Goal: Check status: Check status

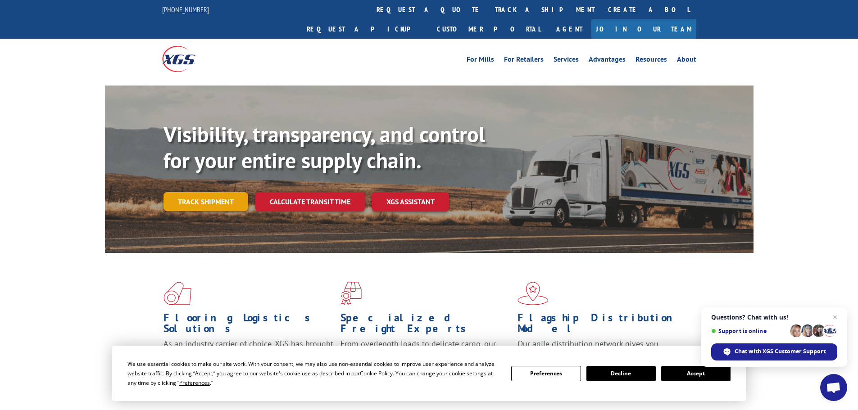
click at [197, 192] on link "Track shipment" at bounding box center [206, 201] width 85 height 19
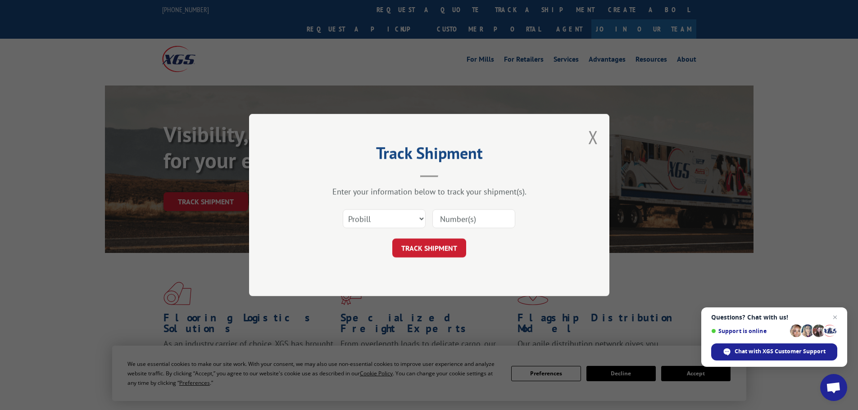
click at [387, 209] on div "Select category... Probill BOL PO" at bounding box center [384, 219] width 82 height 21
click at [387, 220] on select "Select category... Probill BOL PO" at bounding box center [384, 219] width 83 height 19
select select "bol"
click at [343, 210] on select "Select category... Probill BOL PO" at bounding box center [384, 219] width 83 height 19
click at [465, 219] on input at bounding box center [474, 219] width 83 height 19
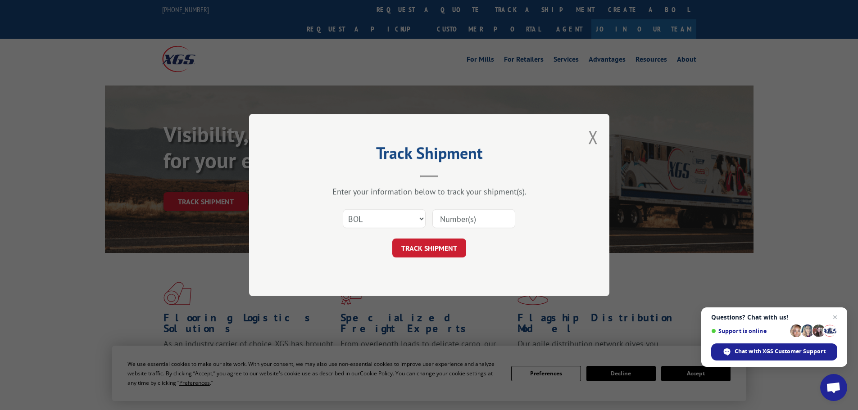
paste input "7076806"
type input "7076806"
click at [431, 251] on button "TRACK SHIPMENT" at bounding box center [429, 248] width 74 height 19
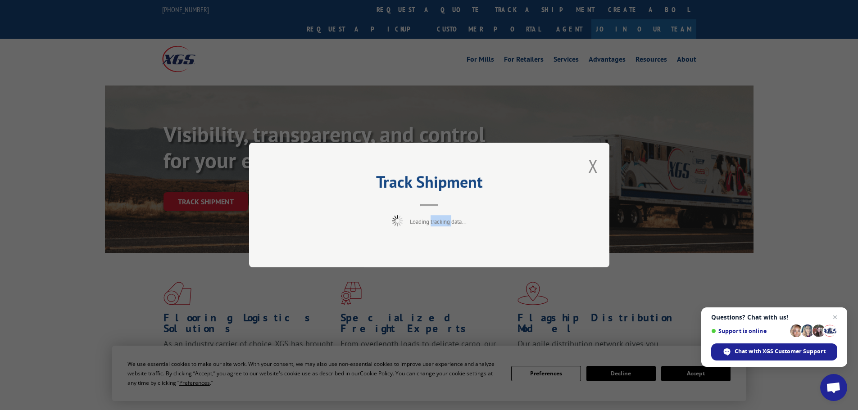
click at [431, 251] on div "Track Shipment Loading tracking data..." at bounding box center [429, 205] width 360 height 125
